Goal: Task Accomplishment & Management: Use online tool/utility

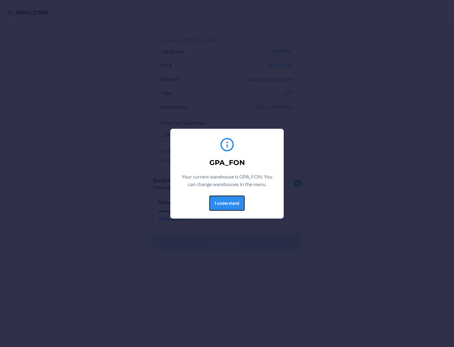
click at [227, 203] on button "I understand" at bounding box center [226, 202] width 35 height 15
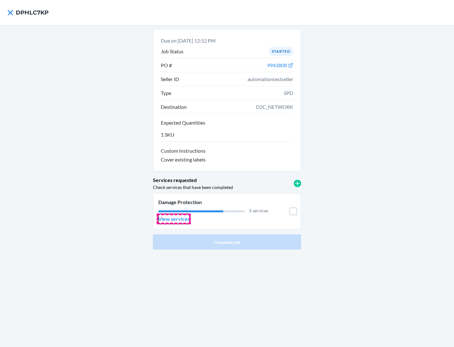
click at [174, 219] on p "View services" at bounding box center [174, 219] width 32 height 8
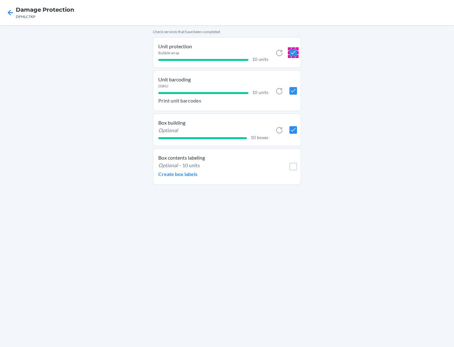
click at [293, 52] on input "checkbox" at bounding box center [293, 53] width 8 height 8
checkbox input "true"
